Goal: Connect with others: Connect with others

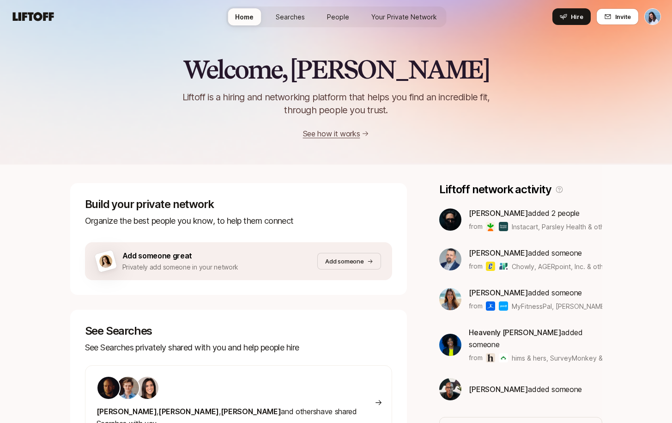
click at [336, 18] on span "People" at bounding box center [338, 17] width 22 height 10
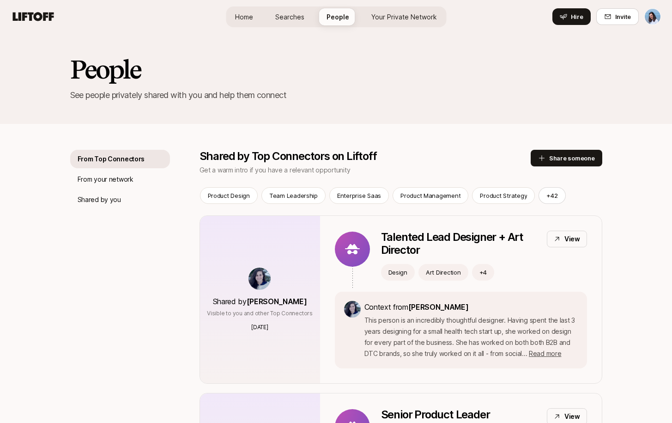
click at [391, 20] on span "Your Private Network" at bounding box center [404, 17] width 66 height 10
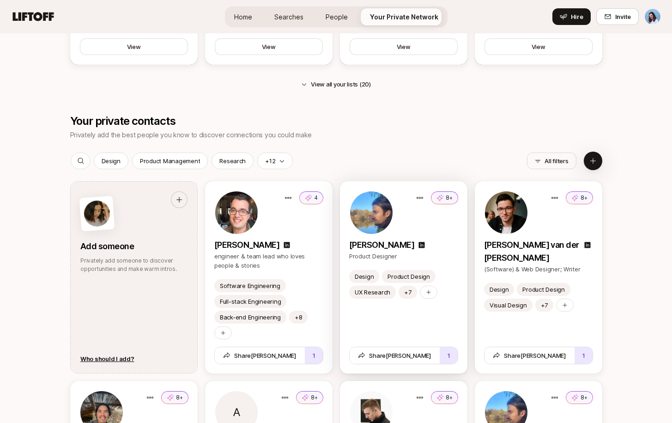
scroll to position [1025, 0]
click at [399, 327] on div "Design Product Design UX Research +7 Share Alex 1" at bounding box center [403, 320] width 127 height 103
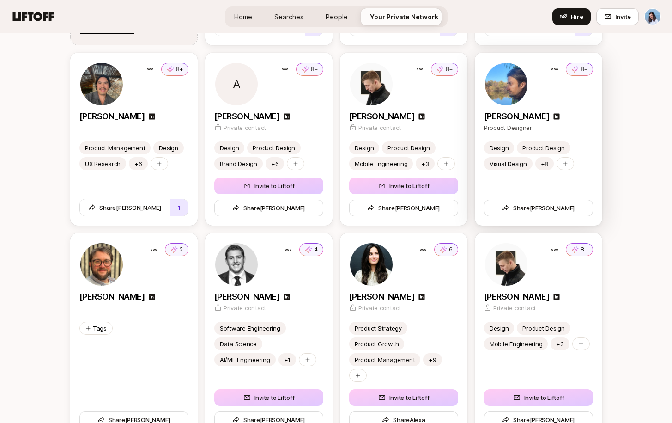
scroll to position [1376, 0]
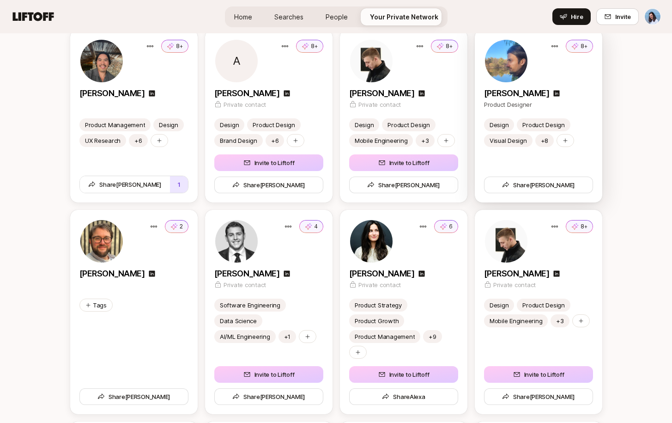
click at [565, 78] on div "8+" at bounding box center [538, 61] width 109 height 44
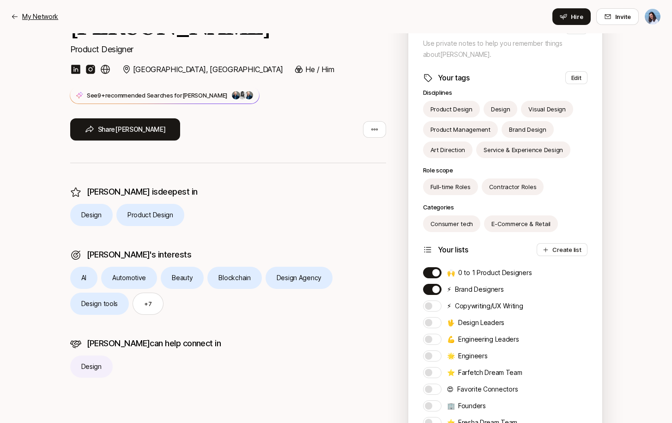
click at [16, 13] on icon at bounding box center [14, 16] width 7 height 7
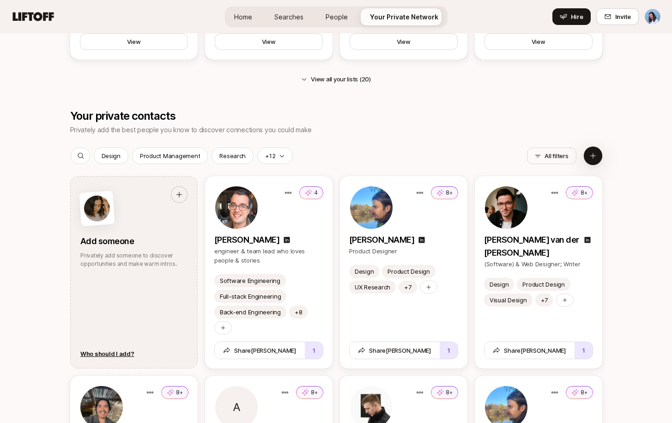
scroll to position [1048, 0]
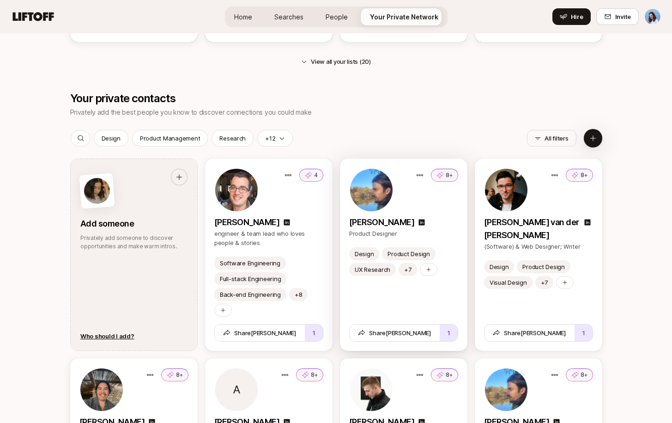
click at [404, 295] on div "Design Product Design UX Research +7 Share Alex 1" at bounding box center [403, 298] width 127 height 103
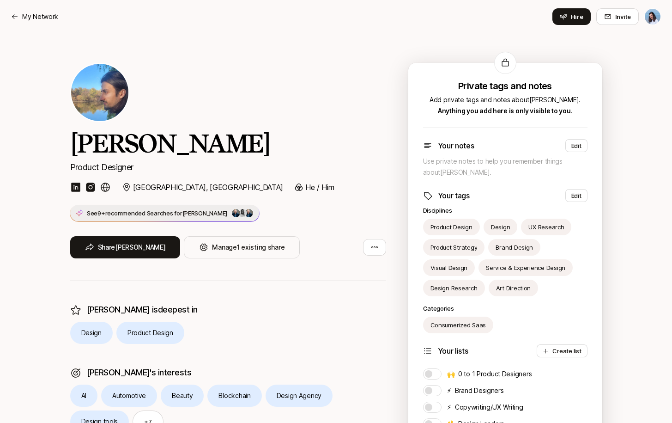
click at [153, 216] on p "See 9+ recommended Searches for [PERSON_NAME]" at bounding box center [157, 212] width 141 height 9
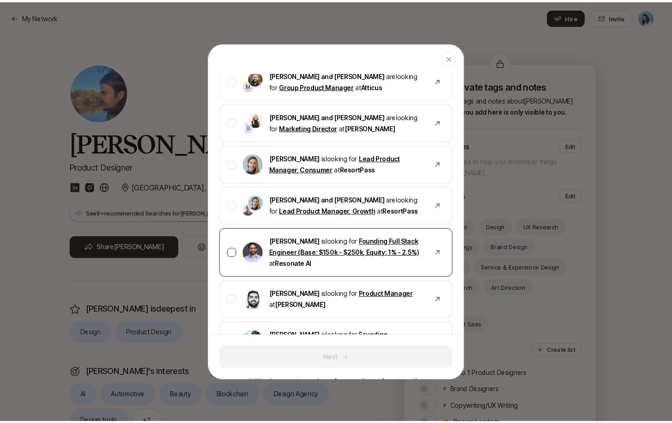
scroll to position [1086, 0]
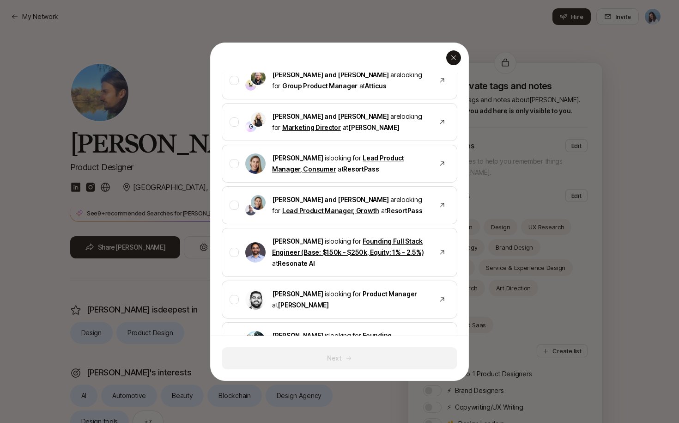
click at [452, 54] on icon "button" at bounding box center [453, 57] width 7 height 7
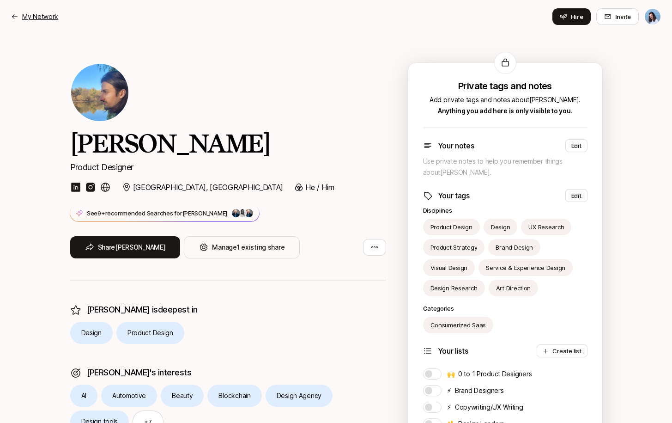
click at [42, 13] on p "My Network" at bounding box center [40, 16] width 36 height 11
